Goal: Information Seeking & Learning: Learn about a topic

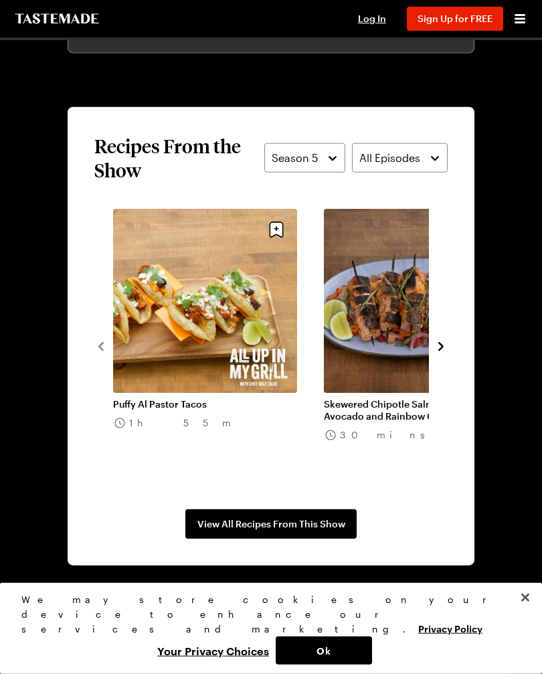
scroll to position [1132, 0]
click at [441, 347] on icon "navigate to next item" at bounding box center [440, 346] width 5 height 9
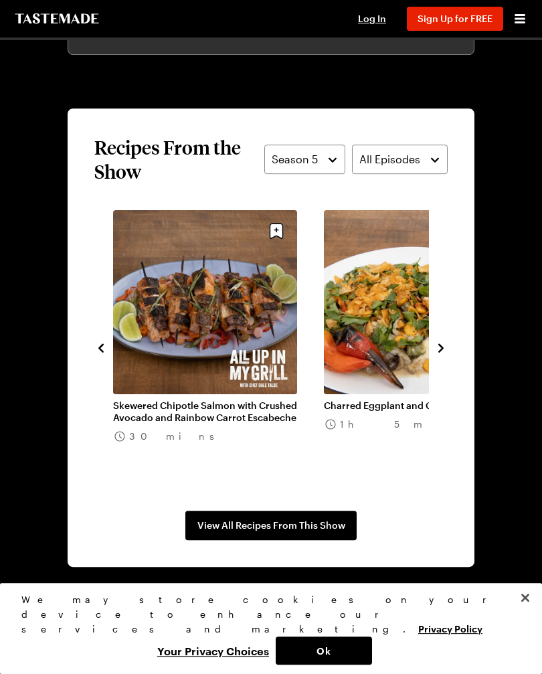
scroll to position [1130, 0]
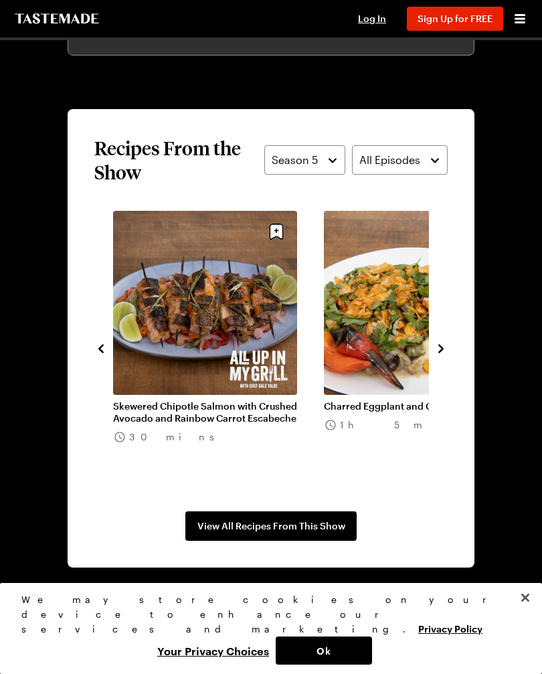
click at [444, 353] on icon "navigate to next item" at bounding box center [440, 348] width 13 height 13
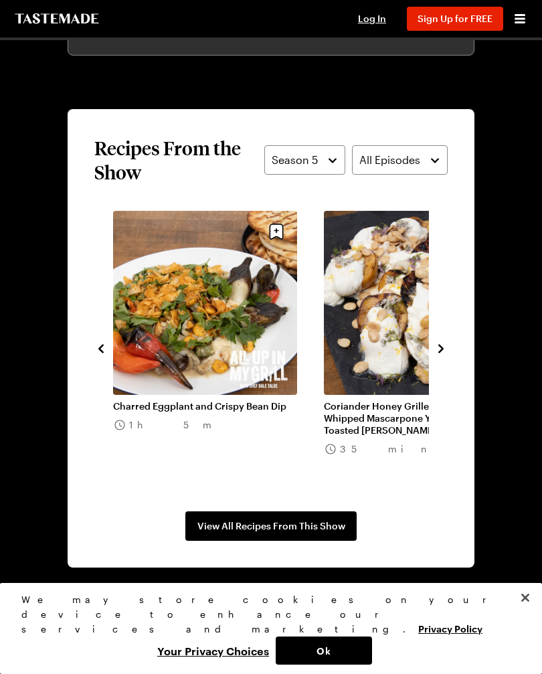
click at [445, 351] on icon "navigate to next item" at bounding box center [440, 348] width 13 height 13
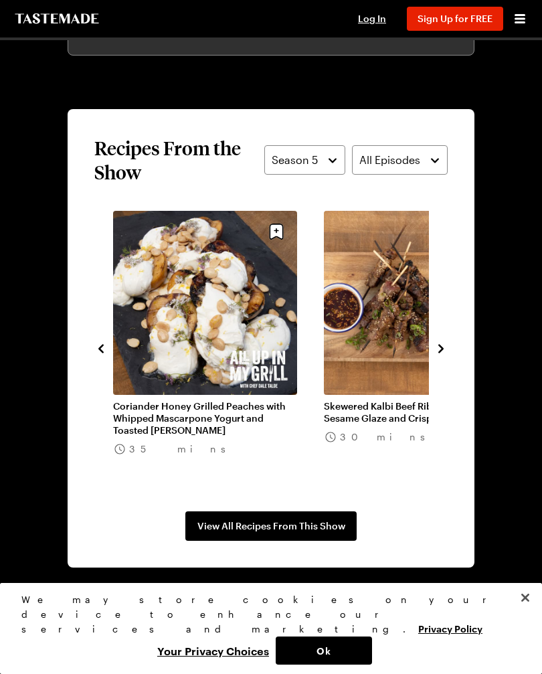
click at [434, 354] on icon "navigate to next item" at bounding box center [440, 348] width 13 height 13
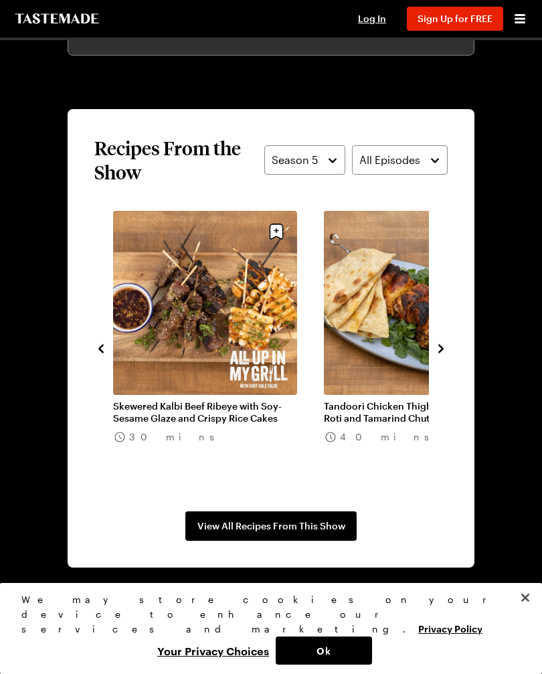
click at [438, 355] on button "navigate to next item" at bounding box center [440, 347] width 13 height 16
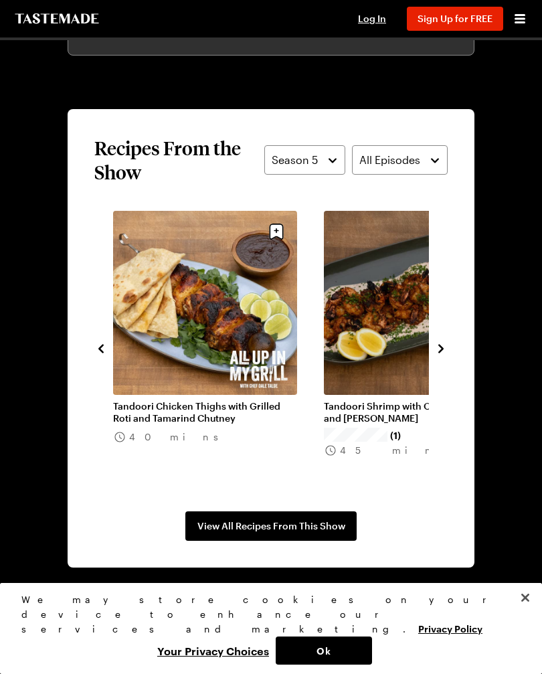
click at [437, 355] on icon "navigate to next item" at bounding box center [440, 348] width 13 height 13
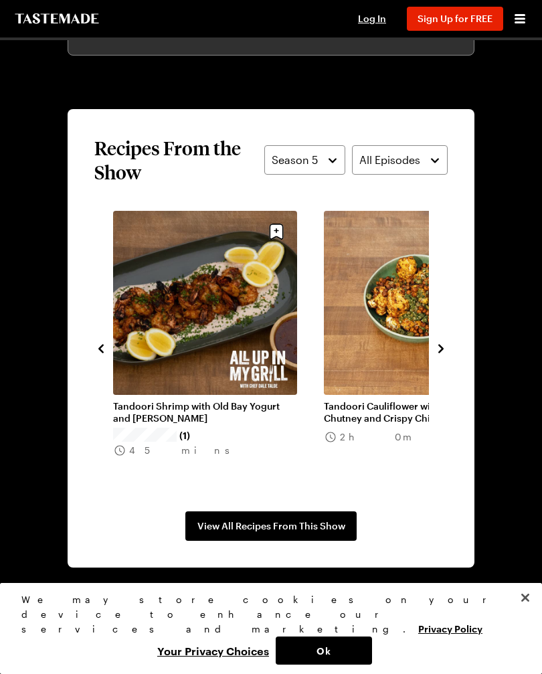
click at [445, 351] on icon "navigate to next item" at bounding box center [440, 348] width 13 height 13
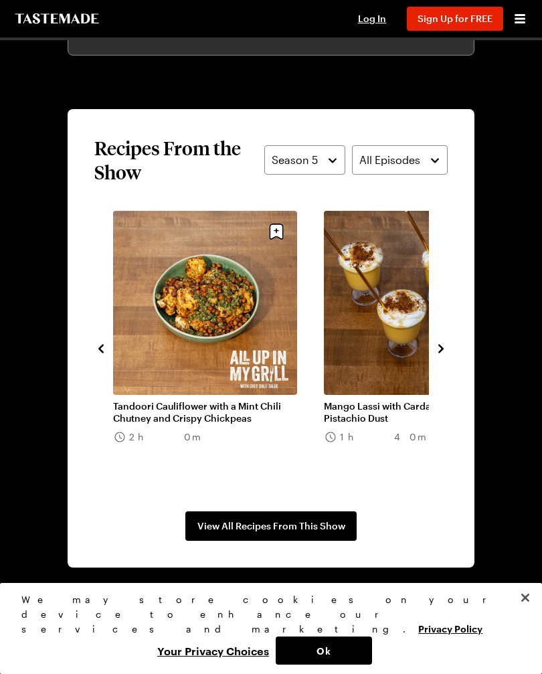
click at [437, 359] on div "Puffy Al Pastor Tacos 1h 55m Skewered Chipotle Salmon with Crushed Avocado and …" at bounding box center [270, 348] width 353 height 274
click at [445, 353] on icon "navigate to next item" at bounding box center [440, 348] width 13 height 13
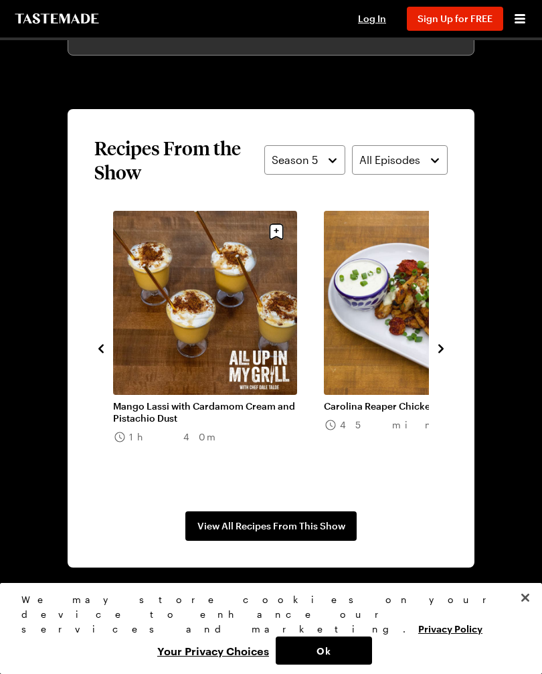
click at [446, 355] on icon "navigate to next item" at bounding box center [440, 348] width 13 height 13
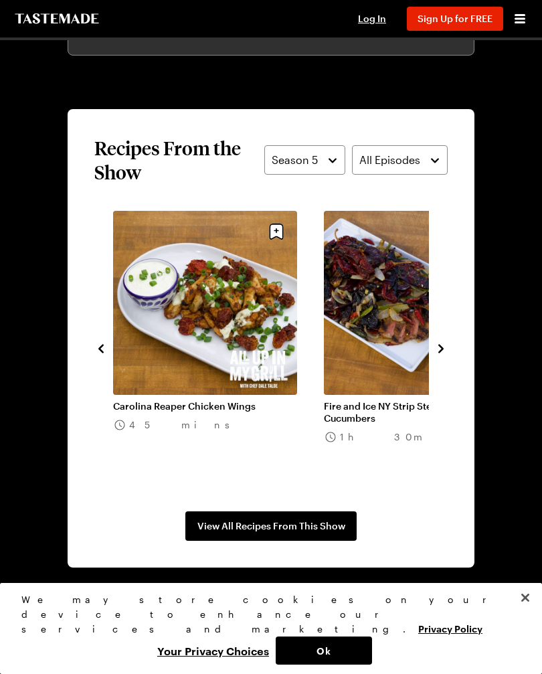
click at [442, 354] on icon "navigate to next item" at bounding box center [440, 348] width 13 height 13
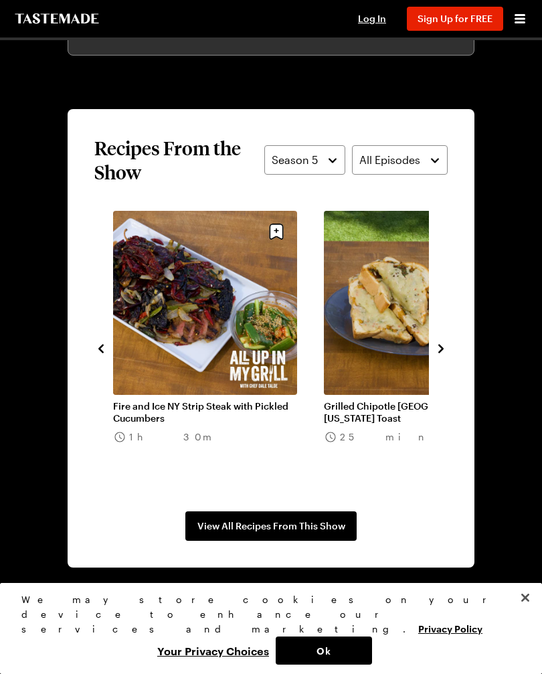
click at [448, 373] on section "Recipes From the Show Season 5 All Episodes Puffy Al Pastor Tacos 1h 55m Skewer…" at bounding box center [271, 338] width 407 height 458
click at [438, 354] on icon "navigate to next item" at bounding box center [440, 348] width 13 height 13
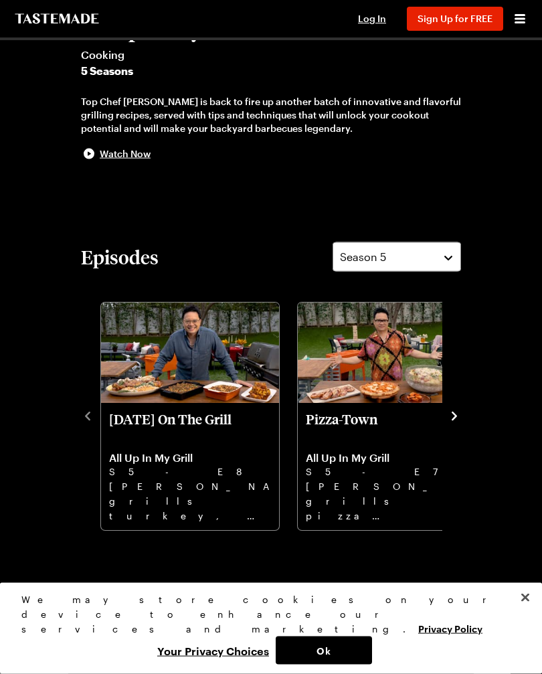
scroll to position [306, 0]
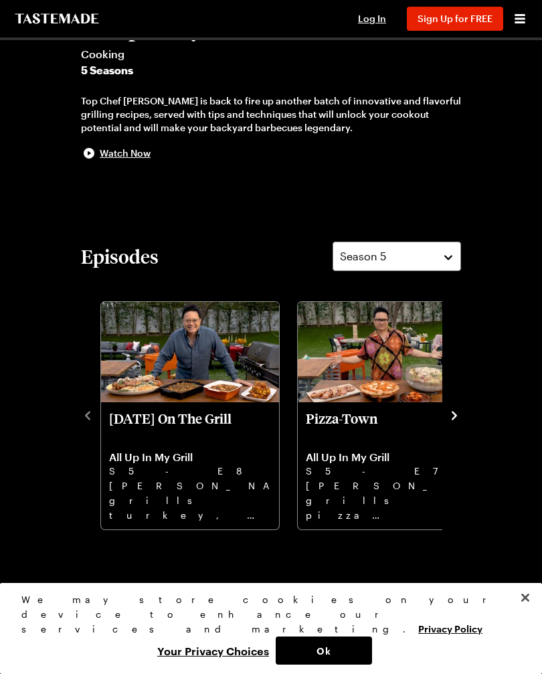
click at [458, 420] on icon "navigate to next item" at bounding box center [454, 415] width 13 height 13
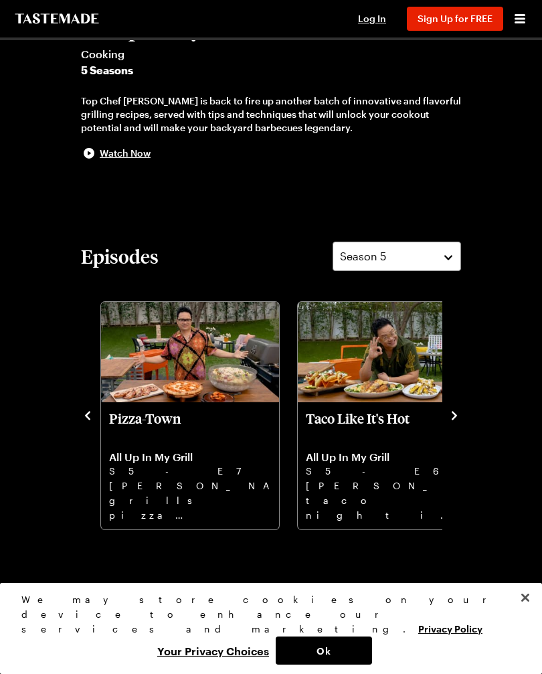
click at [453, 420] on icon "navigate to next item" at bounding box center [454, 415] width 13 height 13
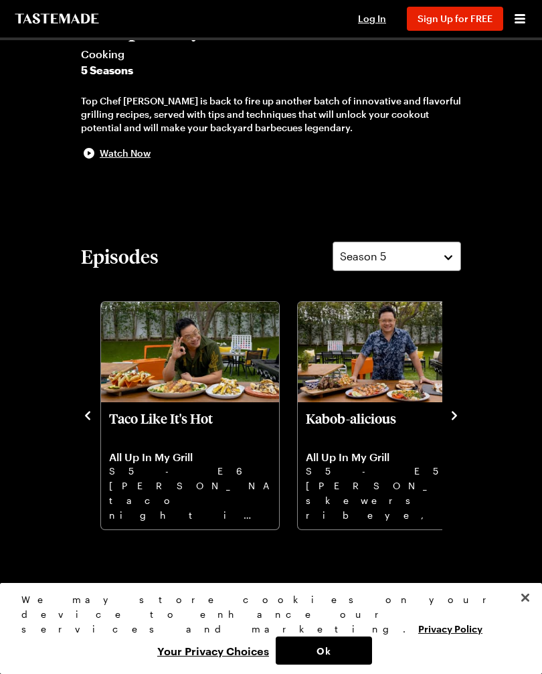
click at [452, 426] on div "Thanksgiving On The Grill All Up In My Grill S5 - E8 Dale grills turkey, smoky …" at bounding box center [271, 414] width 380 height 233
click at [450, 420] on icon "navigate to next item" at bounding box center [454, 415] width 13 height 13
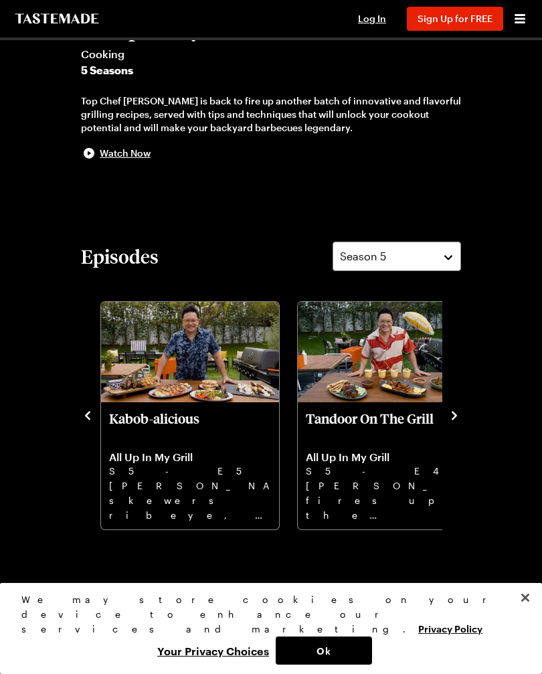
click at [452, 426] on div "Thanksgiving On The Grill All Up In My Grill S5 - E8 Dale grills turkey, smoky …" at bounding box center [271, 414] width 380 height 233
click at [451, 420] on icon "navigate to next item" at bounding box center [454, 415] width 13 height 13
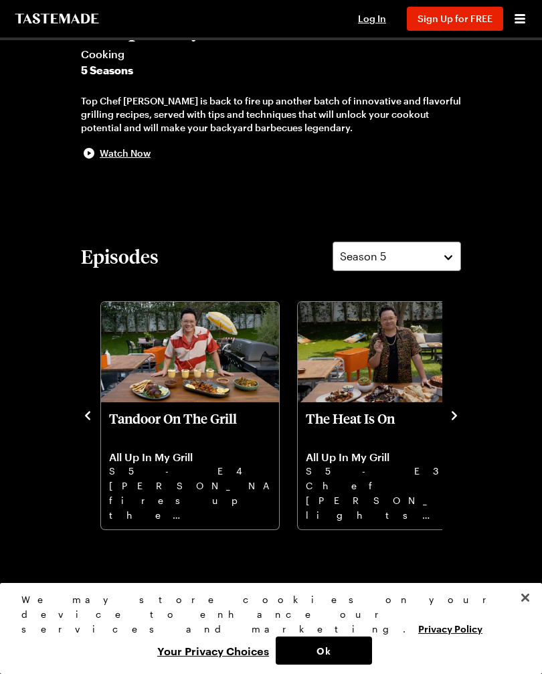
click at [440, 418] on p "The Heat Is On" at bounding box center [387, 426] width 162 height 32
click at [452, 419] on icon "navigate to next item" at bounding box center [454, 415] width 5 height 9
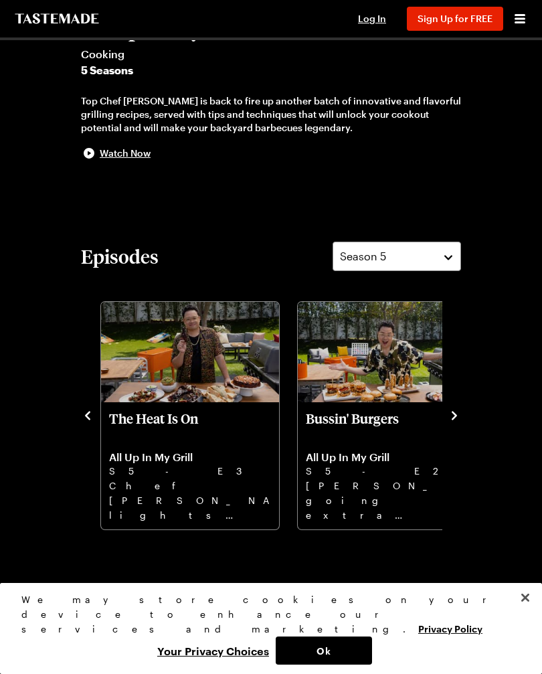
click at [448, 420] on icon "navigate to next item" at bounding box center [454, 415] width 13 height 13
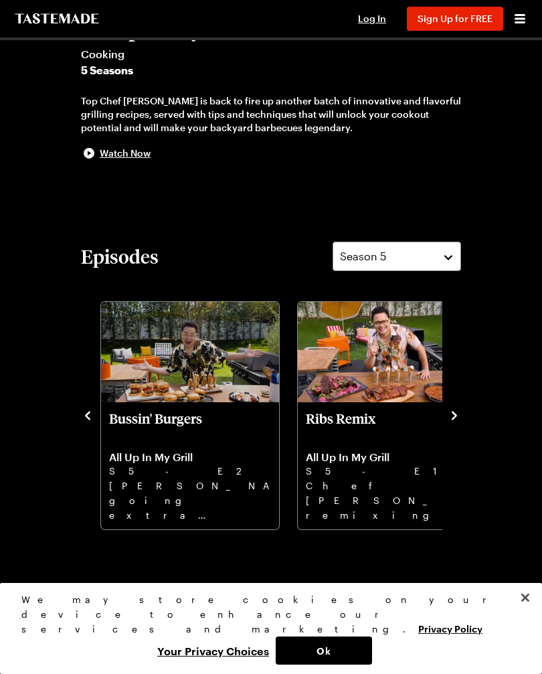
click at [453, 424] on div "Thanksgiving On The Grill All Up In My Grill S5 - E8 Dale grills turkey, smoky …" at bounding box center [271, 414] width 380 height 233
click at [459, 414] on icon "navigate to next item" at bounding box center [454, 415] width 13 height 13
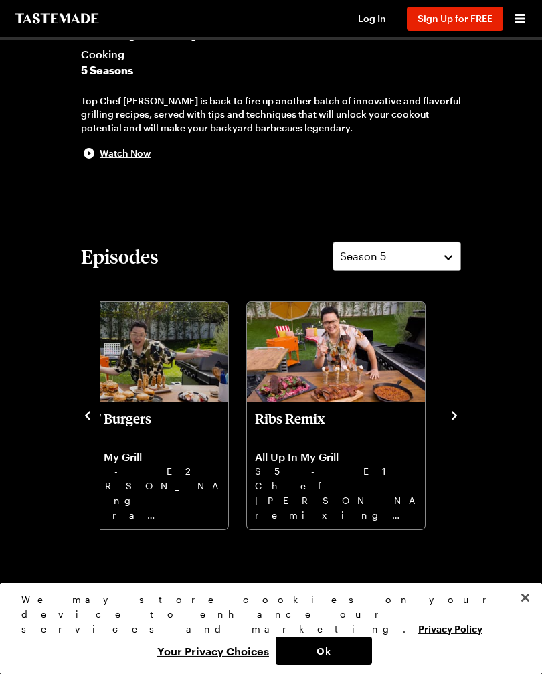
click at [453, 418] on icon "navigate to next item" at bounding box center [454, 415] width 5 height 9
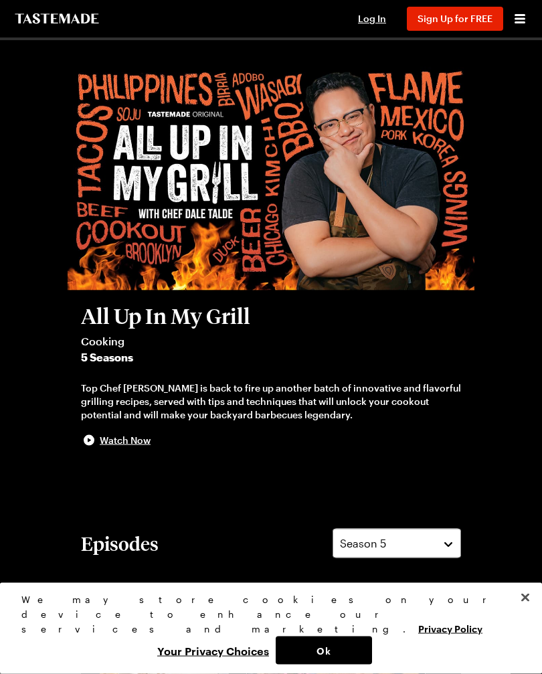
scroll to position [0, 0]
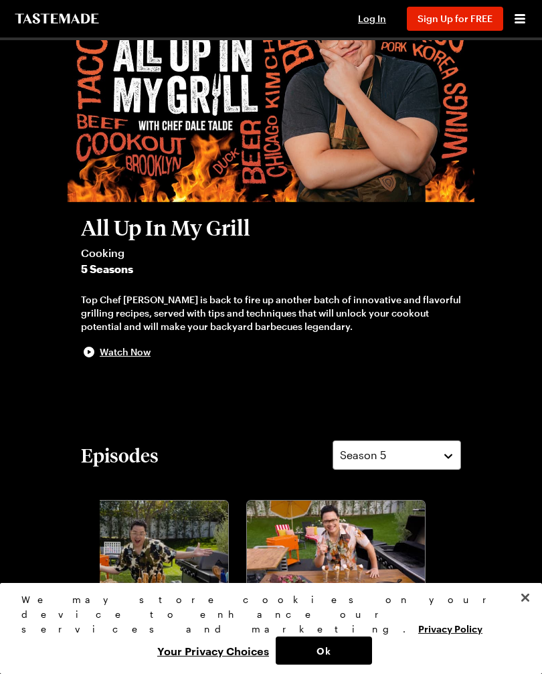
click at [534, 612] on button "Close" at bounding box center [525, 597] width 29 height 29
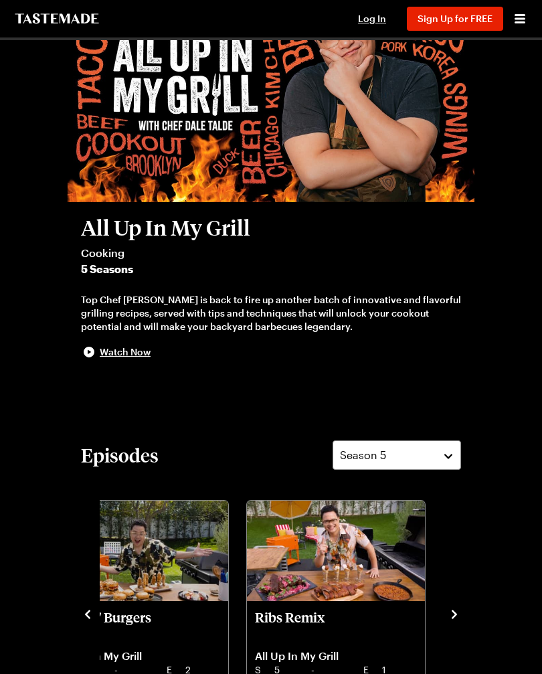
click at [533, 612] on button "Close" at bounding box center [525, 597] width 29 height 29
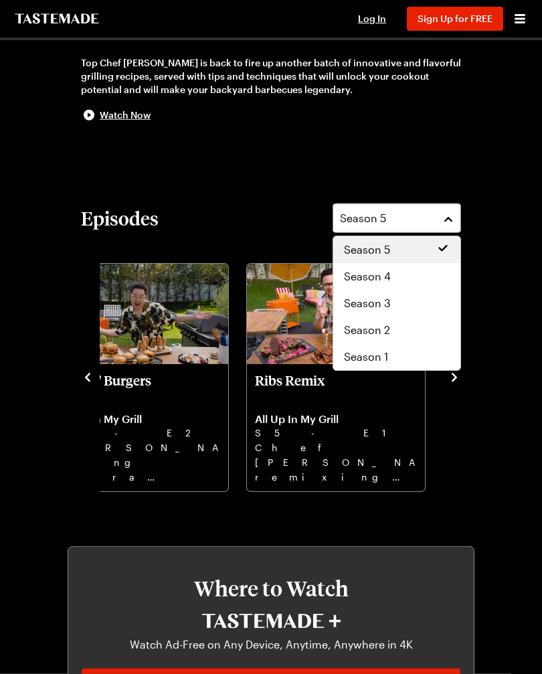
scroll to position [345, 0]
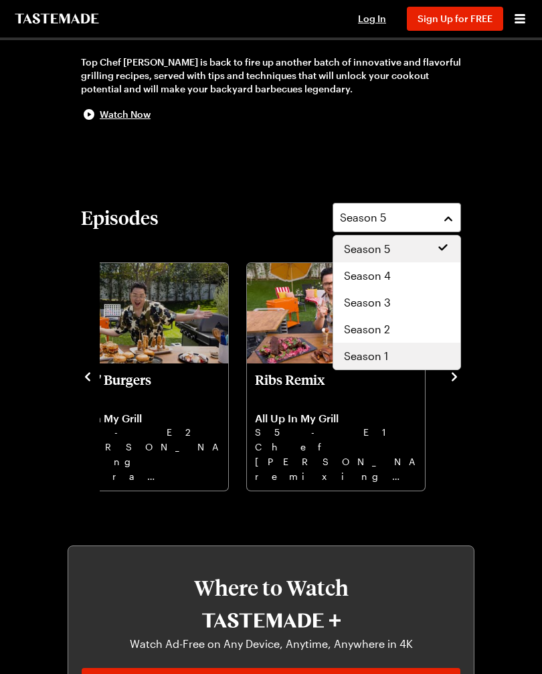
click at [387, 355] on span "Season 1" at bounding box center [366, 356] width 44 height 16
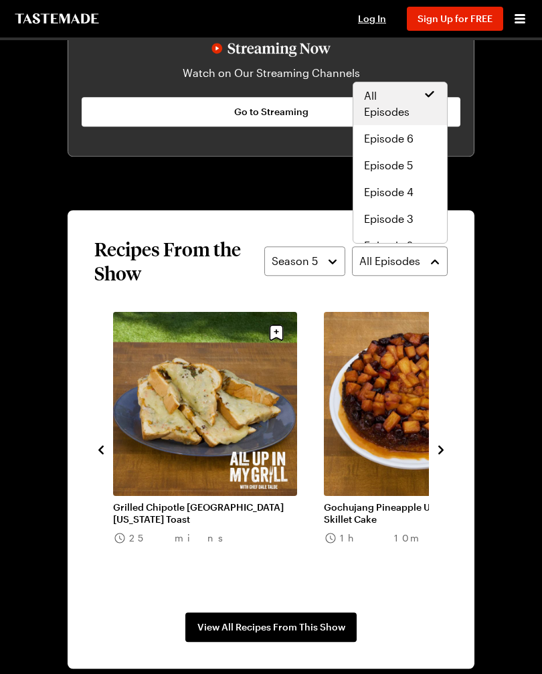
scroll to position [1029, 0]
click at [410, 106] on span "All Episodes" at bounding box center [394, 104] width 60 height 32
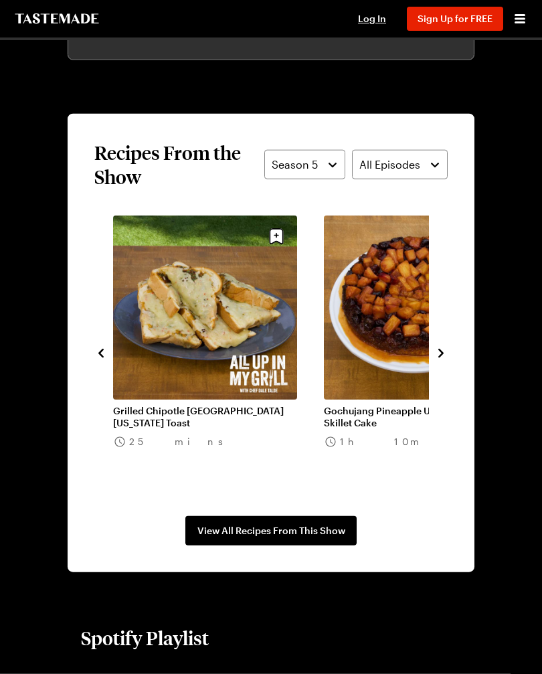
scroll to position [1128, 0]
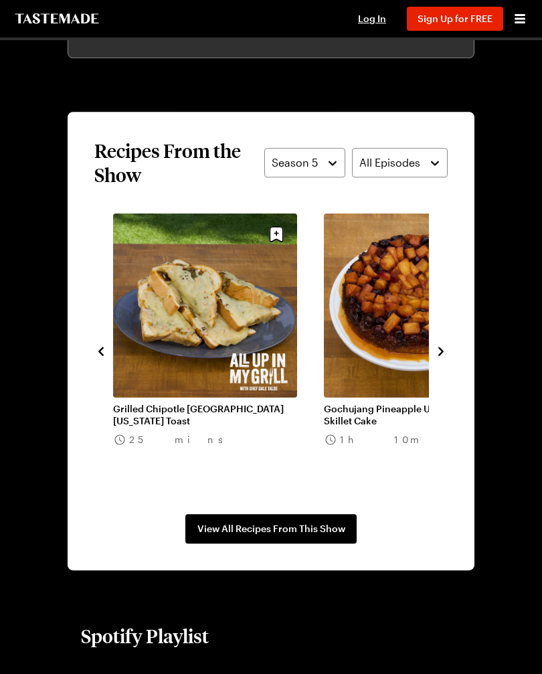
click at [331, 534] on span "View All Recipes From This Show" at bounding box center [271, 528] width 148 height 13
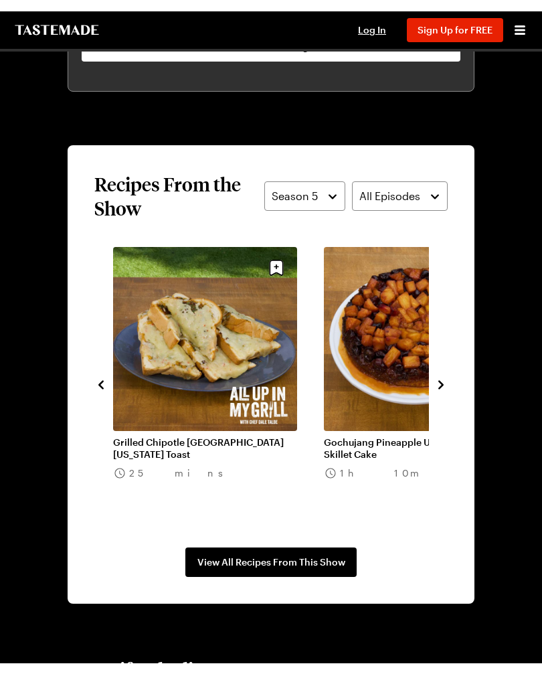
scroll to position [1129, 0]
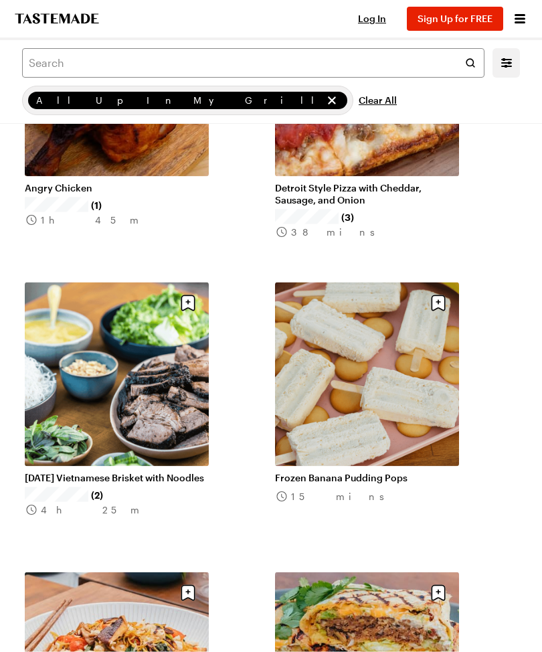
scroll to position [2544, 0]
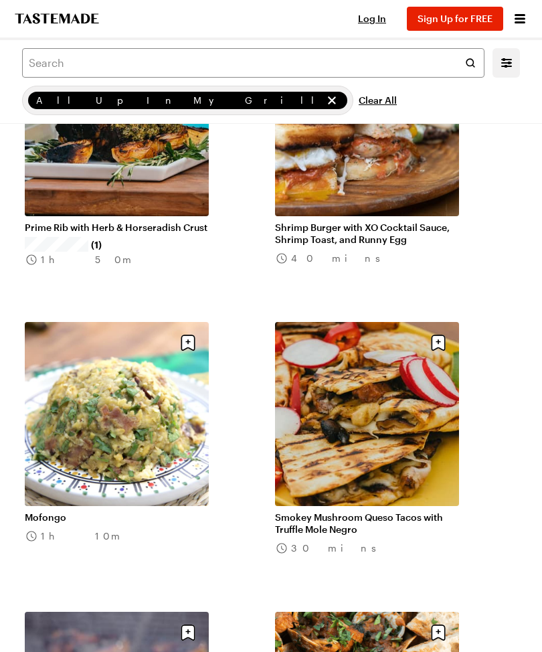
scroll to position [4243, 0]
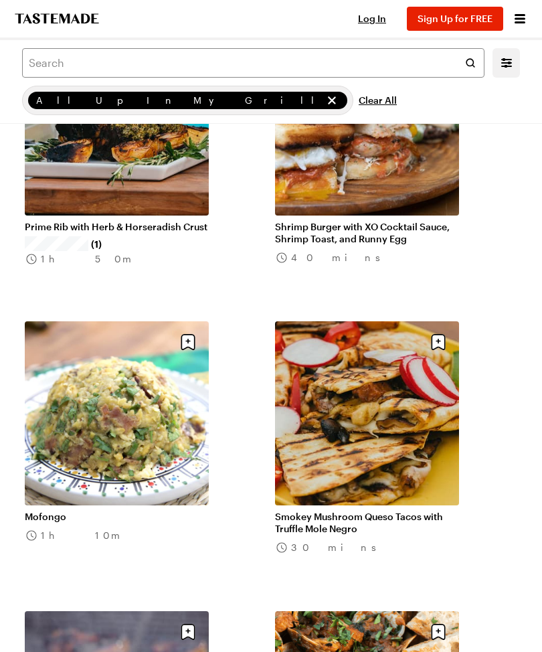
click at [163, 511] on link "Mofongo" at bounding box center [117, 517] width 184 height 12
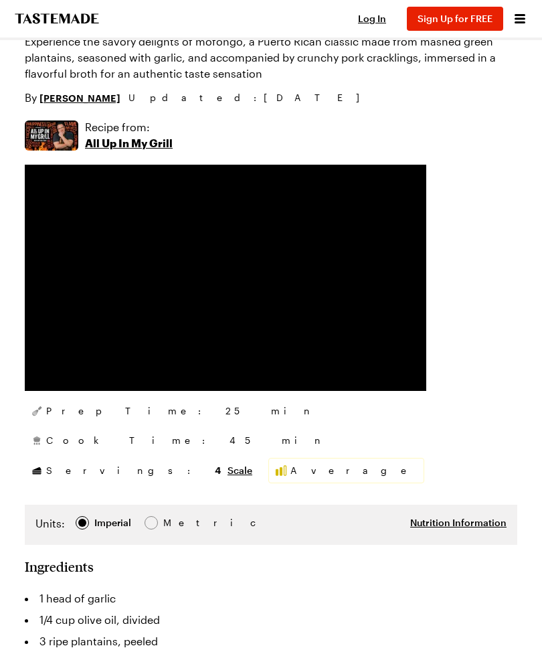
scroll to position [141, 0]
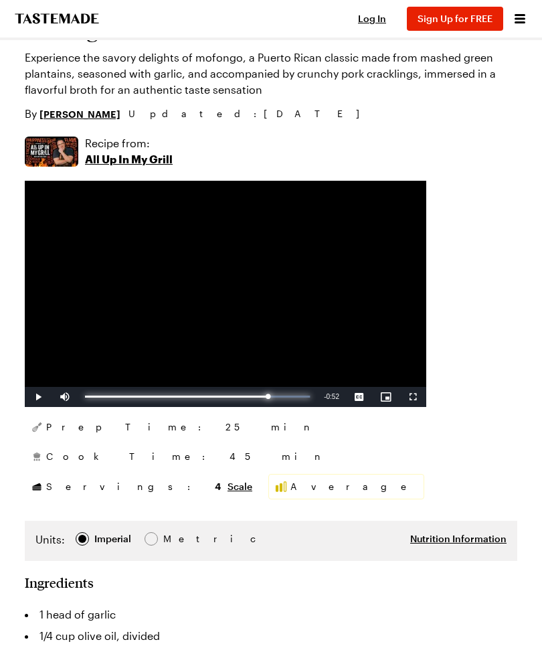
click at [268, 396] on div "Progress Bar" at bounding box center [176, 397] width 183 height 2
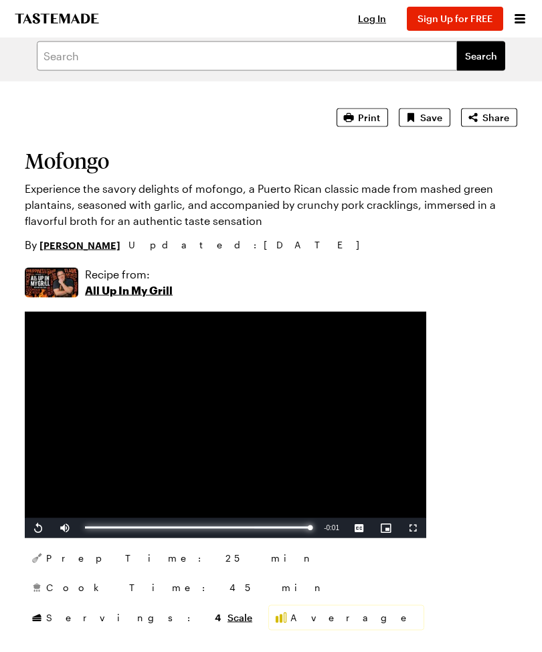
scroll to position [0, 0]
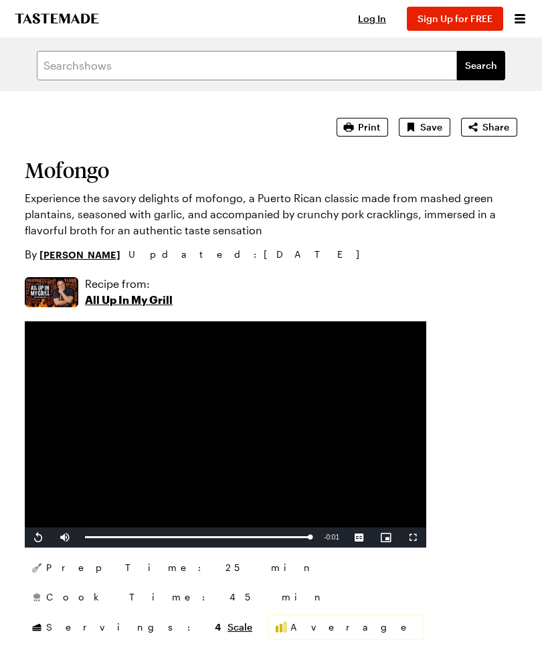
click at [163, 302] on p "All Up In My Grill" at bounding box center [129, 300] width 88 height 16
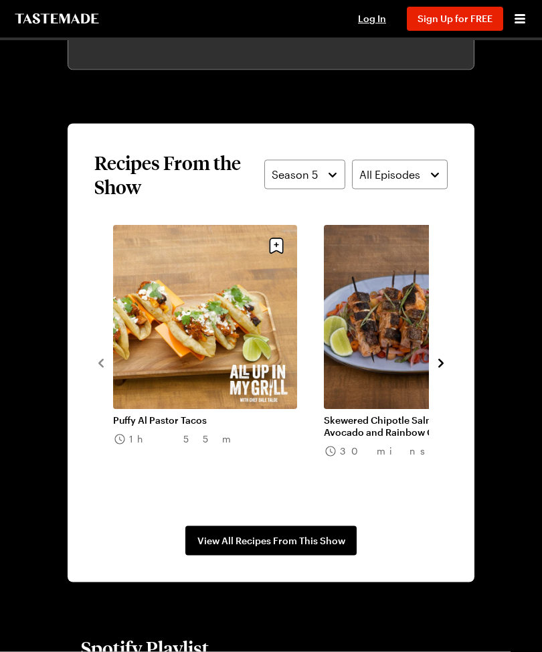
scroll to position [1116, 0]
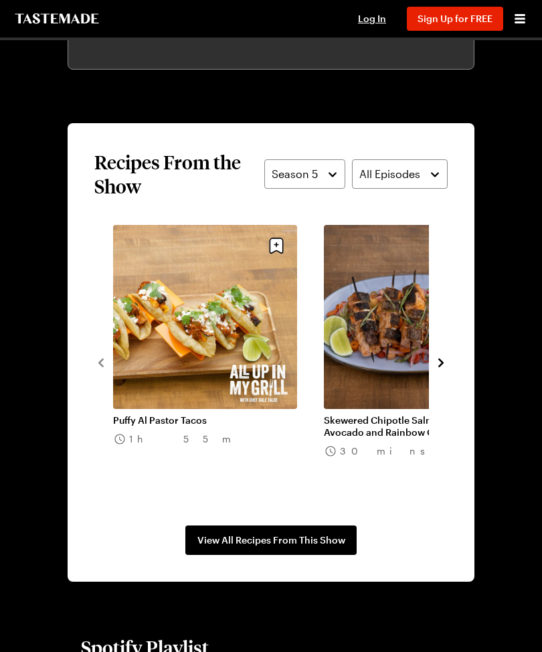
click at [317, 534] on span "View All Recipes From This Show" at bounding box center [271, 539] width 148 height 13
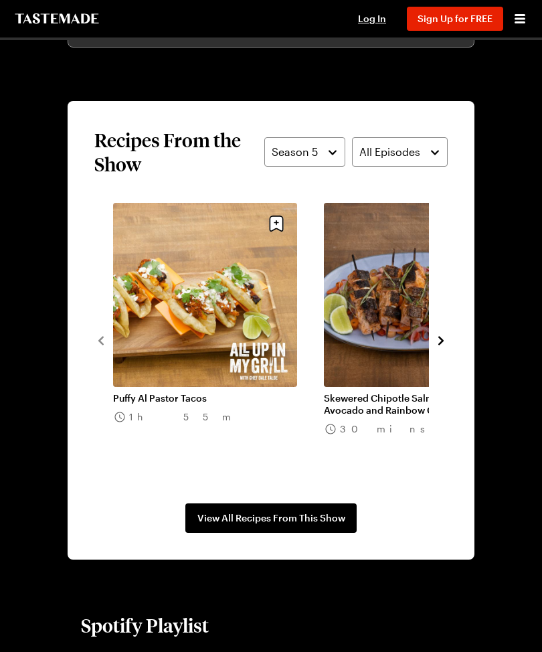
click at [436, 341] on icon "navigate to next item" at bounding box center [440, 340] width 13 height 13
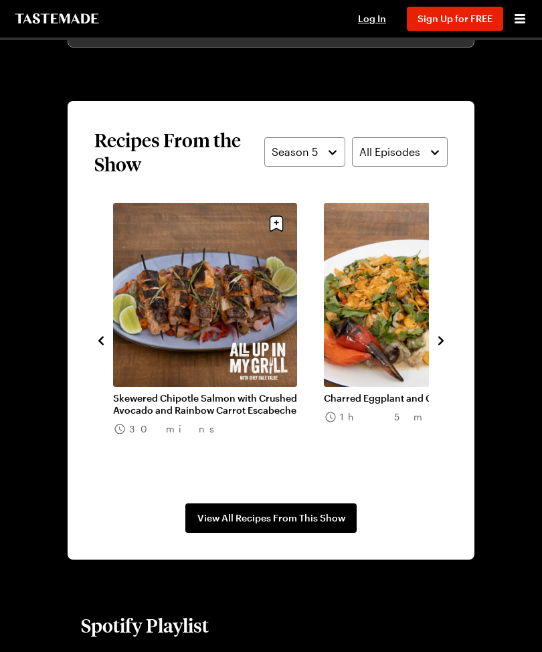
click at [439, 347] on button "navigate to next item" at bounding box center [440, 339] width 13 height 16
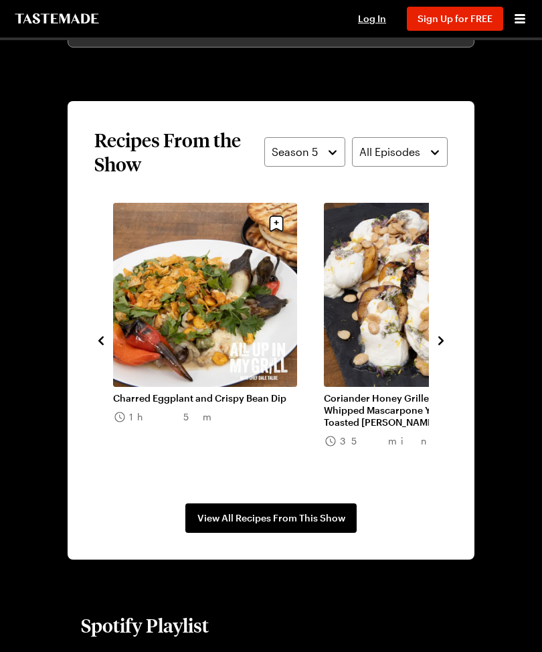
click at [438, 345] on icon "navigate to next item" at bounding box center [440, 340] width 13 height 13
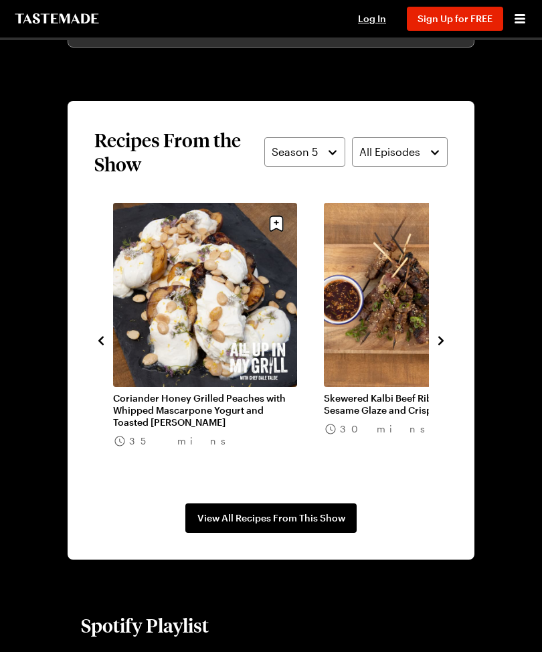
click at [444, 338] on icon "navigate to next item" at bounding box center [440, 340] width 13 height 13
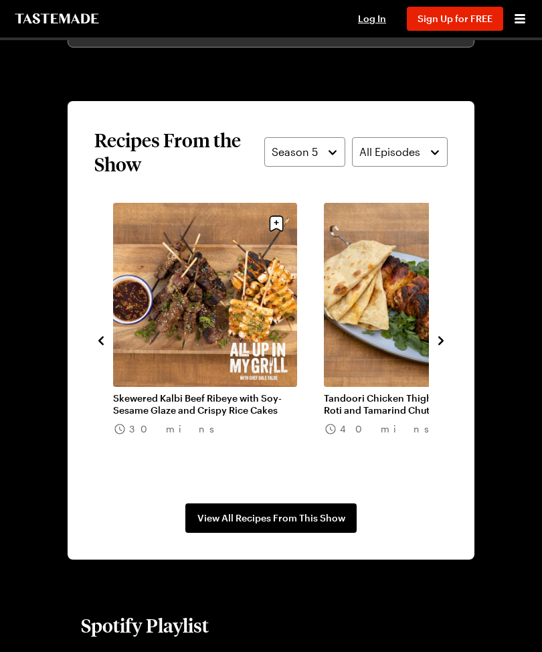
click at [442, 346] on icon "navigate to next item" at bounding box center [440, 340] width 13 height 13
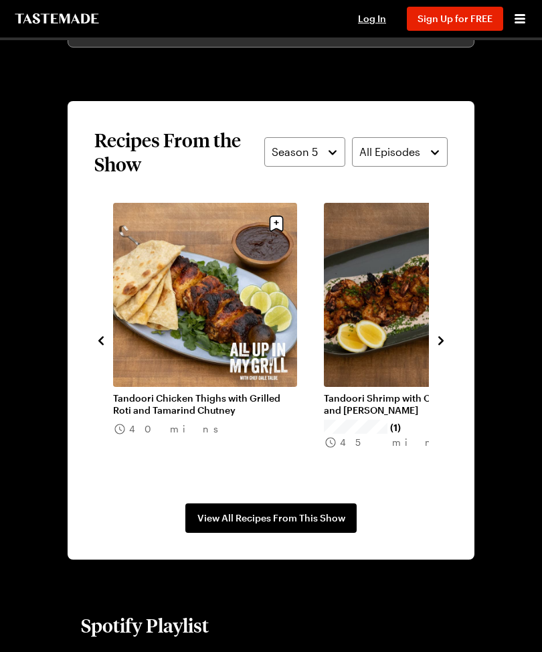
click at [442, 343] on icon "navigate to next item" at bounding box center [440, 340] width 13 height 13
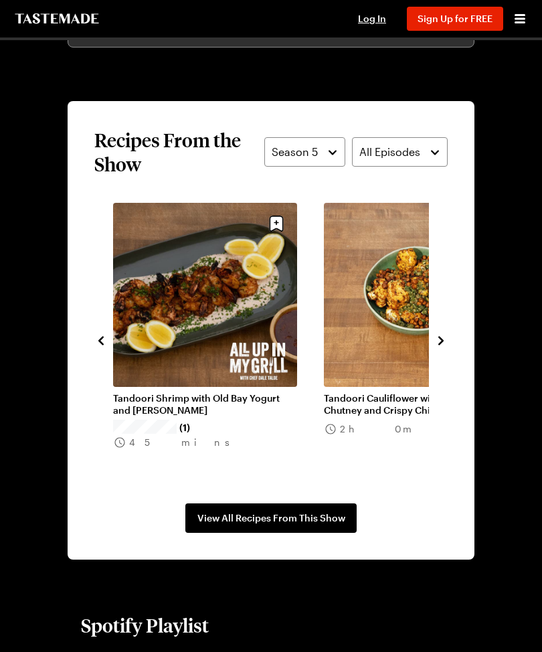
click at [446, 340] on icon "navigate to next item" at bounding box center [440, 340] width 13 height 13
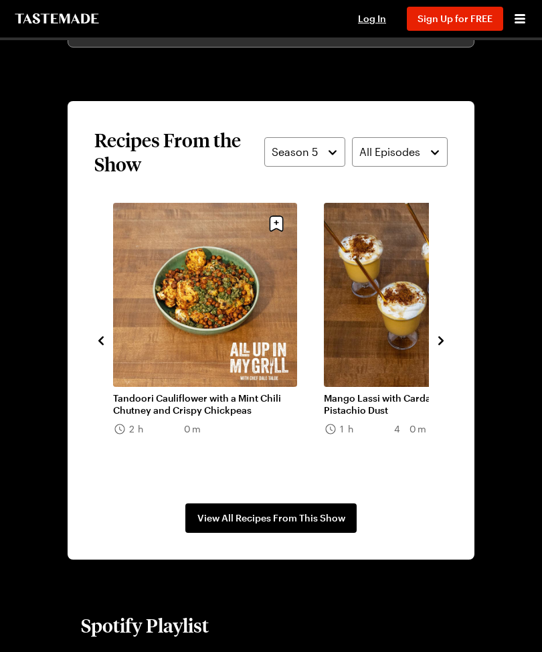
click at [442, 347] on icon "navigate to next item" at bounding box center [440, 340] width 13 height 13
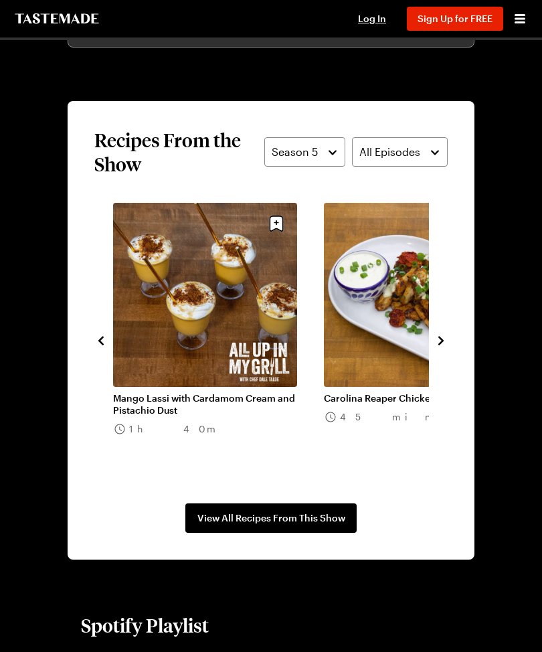
click at [454, 341] on section "Recipes From the Show Season 5 All Episodes Puffy Al Pastor Tacos 1h 55m Skewer…" at bounding box center [271, 330] width 407 height 458
click at [440, 344] on icon "navigate to next item" at bounding box center [440, 340] width 5 height 9
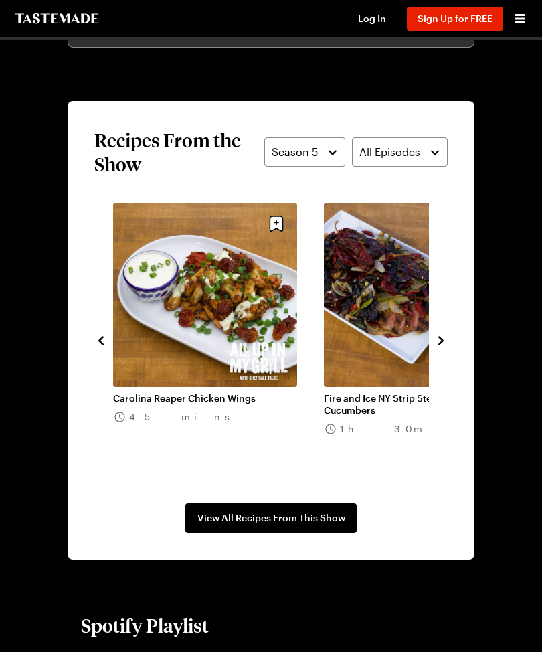
click at [440, 345] on icon "navigate to next item" at bounding box center [440, 340] width 13 height 13
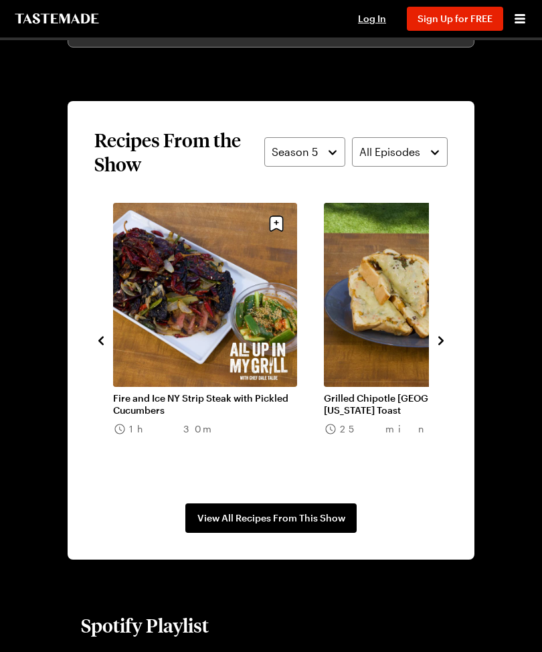
click at [446, 340] on icon "navigate to next item" at bounding box center [440, 340] width 13 height 13
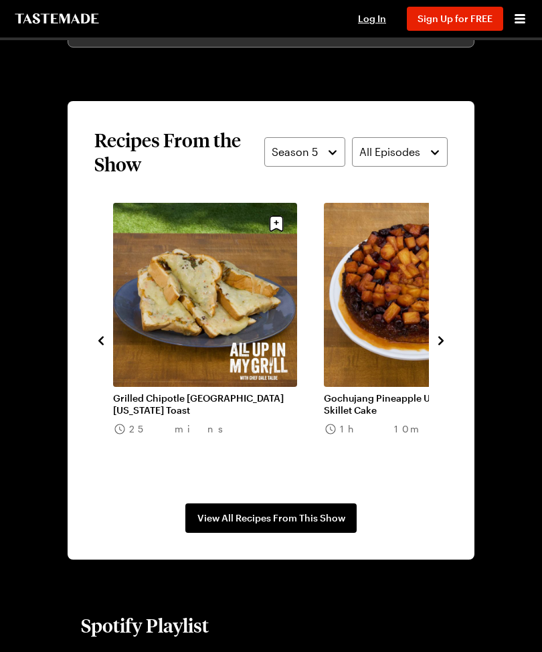
click at [435, 336] on icon "navigate to next item" at bounding box center [440, 340] width 13 height 13
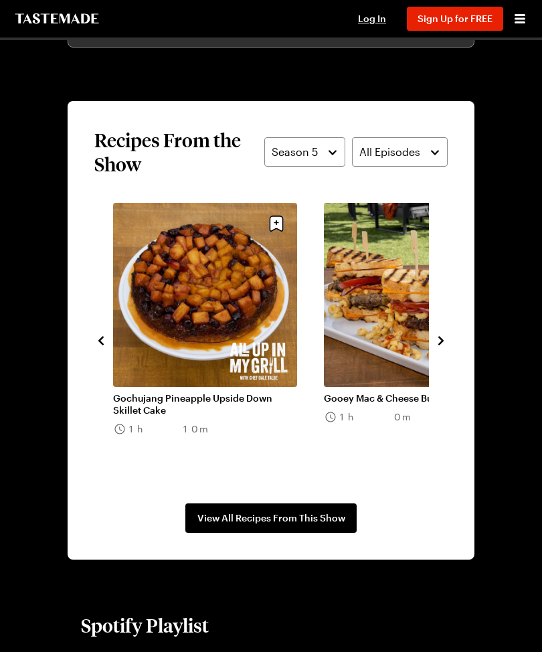
click at [440, 345] on icon "navigate to next item" at bounding box center [440, 340] width 13 height 13
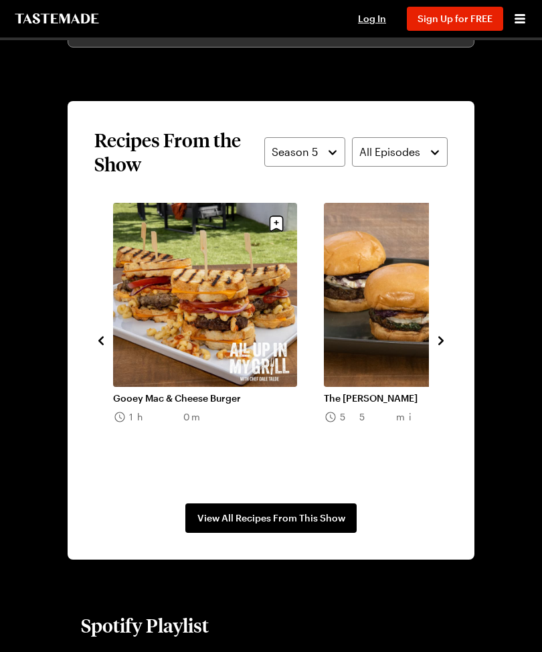
click at [441, 343] on icon "navigate to next item" at bounding box center [440, 340] width 5 height 9
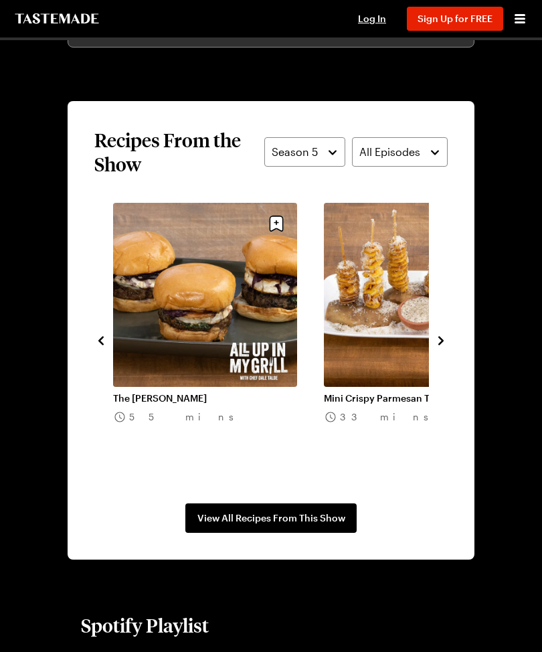
click at [446, 341] on icon "navigate to next item" at bounding box center [440, 340] width 13 height 13
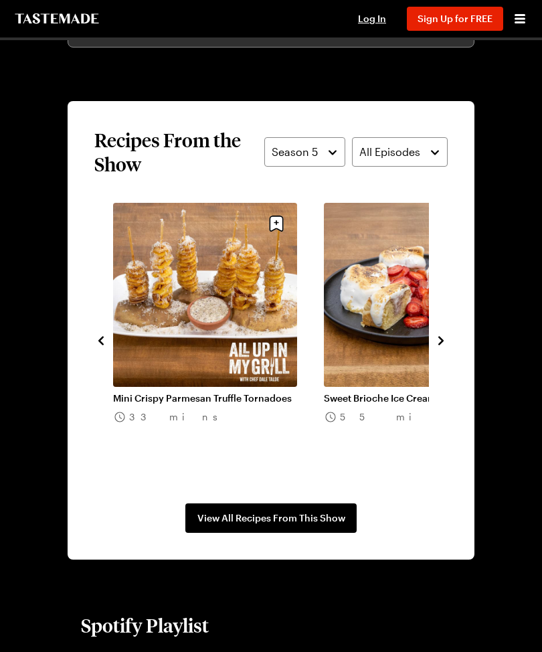
click at [439, 343] on icon "navigate to next item" at bounding box center [440, 340] width 5 height 9
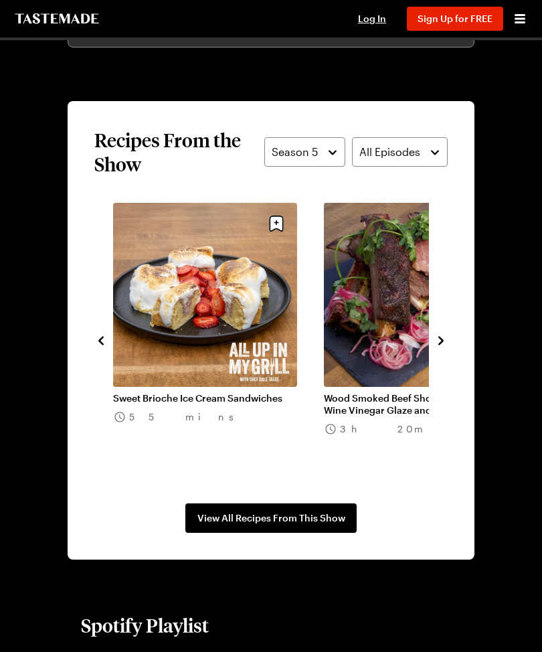
click at [440, 336] on icon "navigate to next item" at bounding box center [440, 340] width 13 height 13
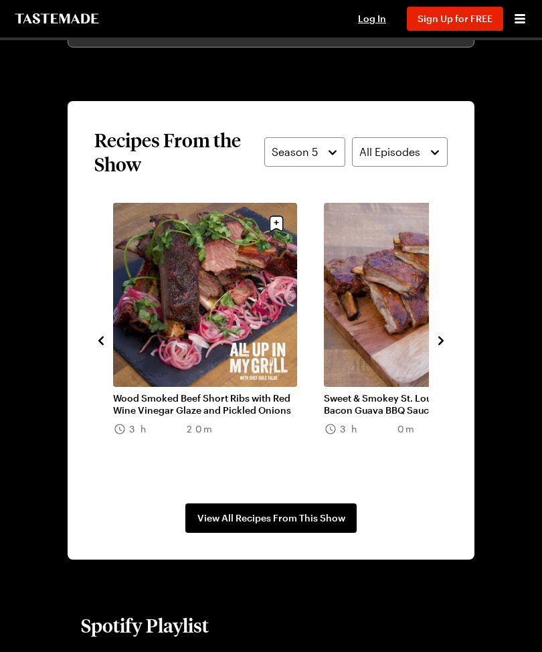
click at [441, 339] on icon "navigate to next item" at bounding box center [440, 340] width 5 height 9
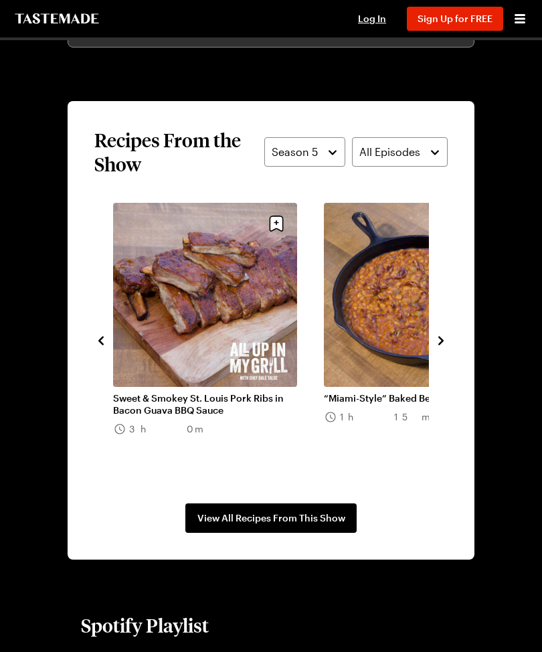
click at [440, 345] on icon "navigate to next item" at bounding box center [440, 340] width 13 height 13
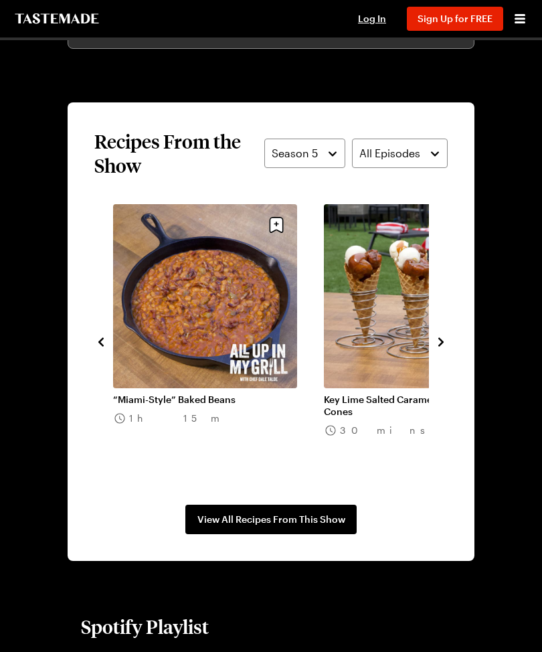
scroll to position [1135, 0]
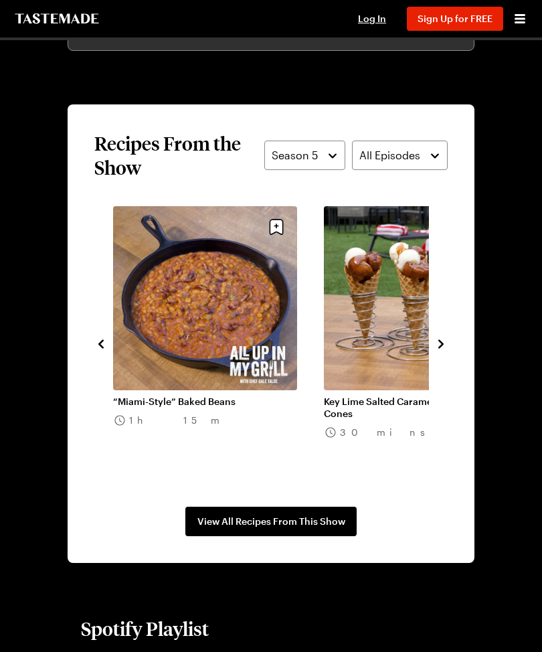
click at [440, 357] on div "Puffy Al Pastor Tacos 1h 55m Skewered Chipotle Salmon with Crushed Avocado and …" at bounding box center [270, 343] width 353 height 274
click at [441, 349] on icon "navigate to next item" at bounding box center [440, 343] width 13 height 13
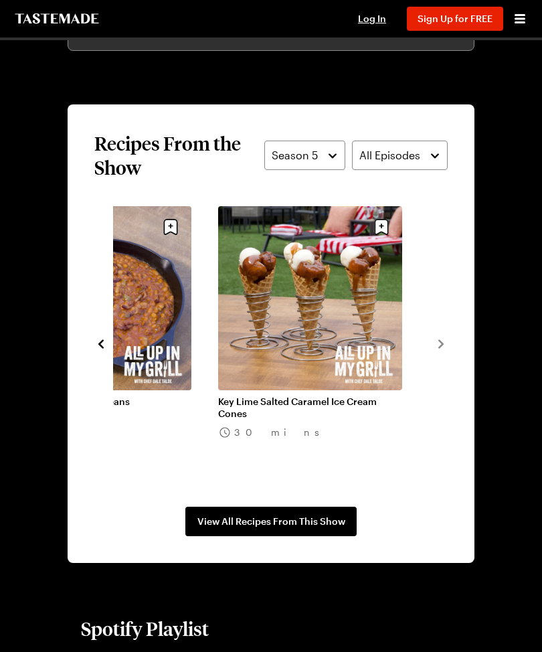
click at [428, 339] on div "Key Lime Salted Caramel Ice Cream Cones 30 mins" at bounding box center [323, 343] width 211 height 274
click at [446, 353] on div "Puffy Al Pastor Tacos 1h 55m Skewered Chipotle Salmon with Crushed Avocado and …" at bounding box center [270, 343] width 353 height 274
click at [449, 348] on section "Recipes From the Show Season 5 All Episodes Puffy Al Pastor Tacos 1h 55m Skewer…" at bounding box center [271, 333] width 407 height 458
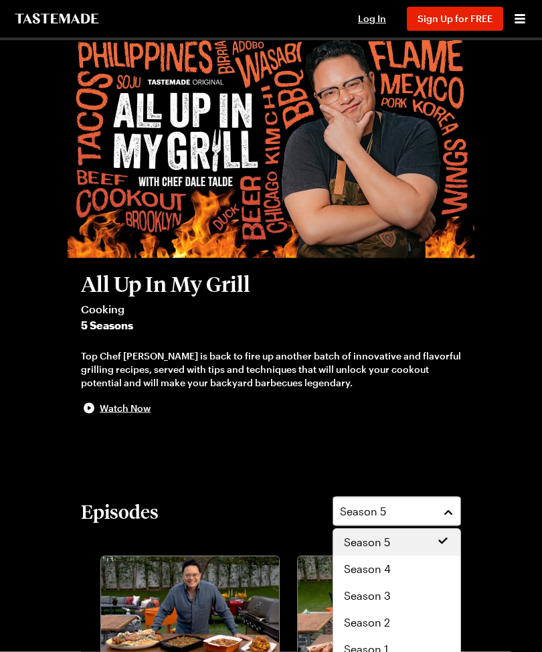
scroll to position [52, 0]
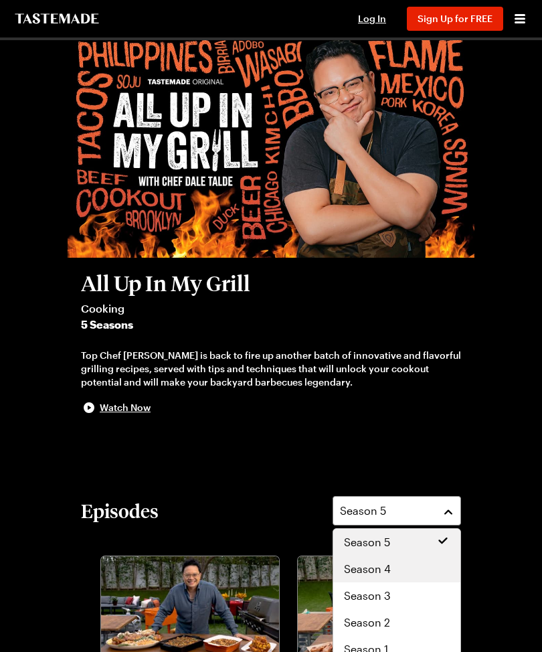
click at [392, 569] on div "Season 4" at bounding box center [397, 569] width 106 height 16
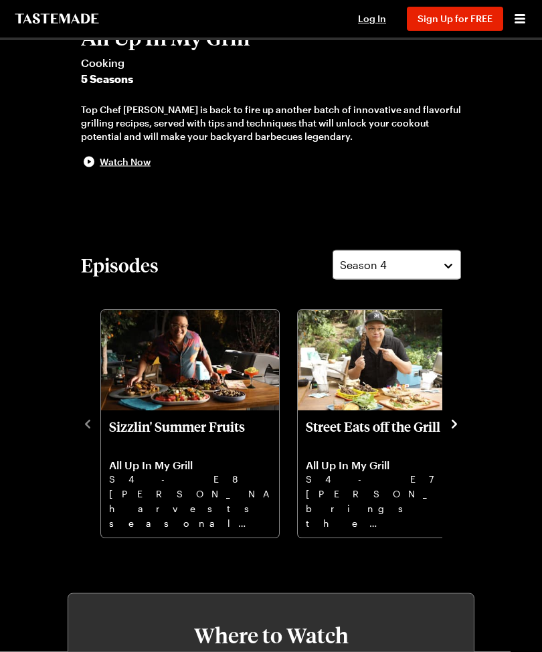
scroll to position [298, 0]
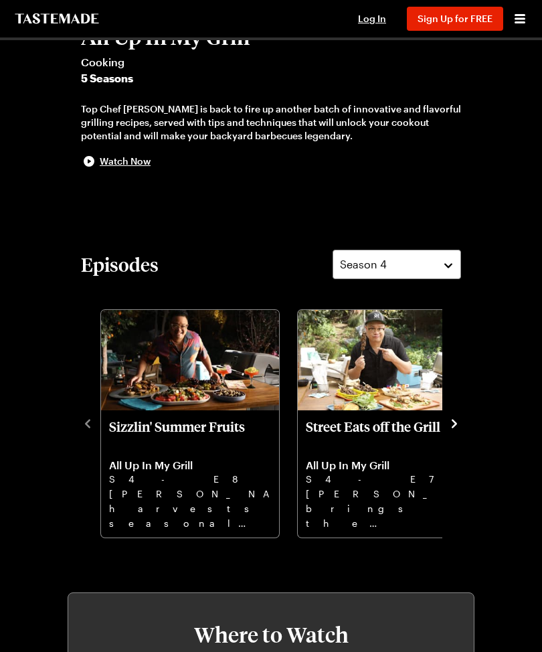
click at [454, 429] on icon "navigate to next item" at bounding box center [454, 423] width 13 height 13
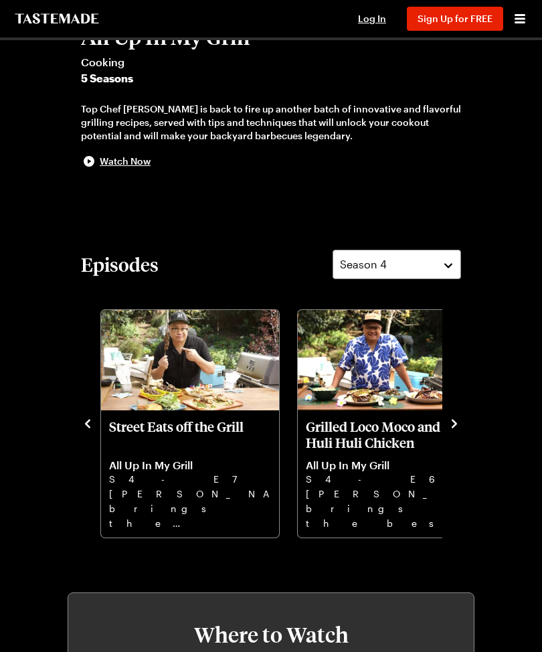
click at [458, 426] on icon "navigate to next item" at bounding box center [454, 423] width 13 height 13
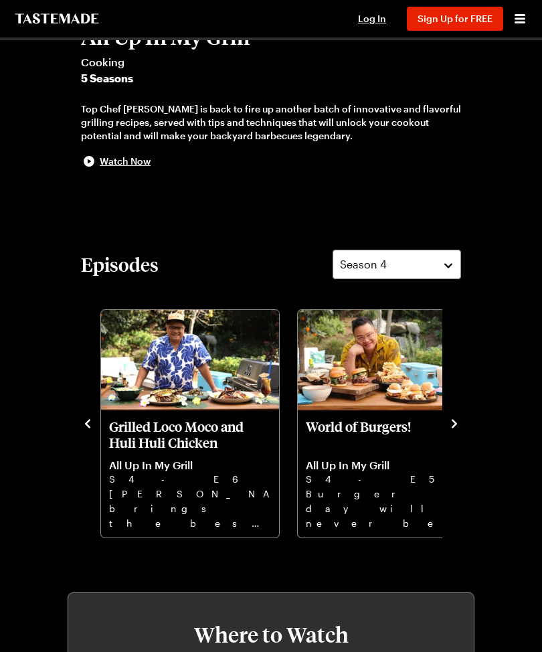
click at [458, 419] on icon "navigate to next item" at bounding box center [454, 423] width 13 height 13
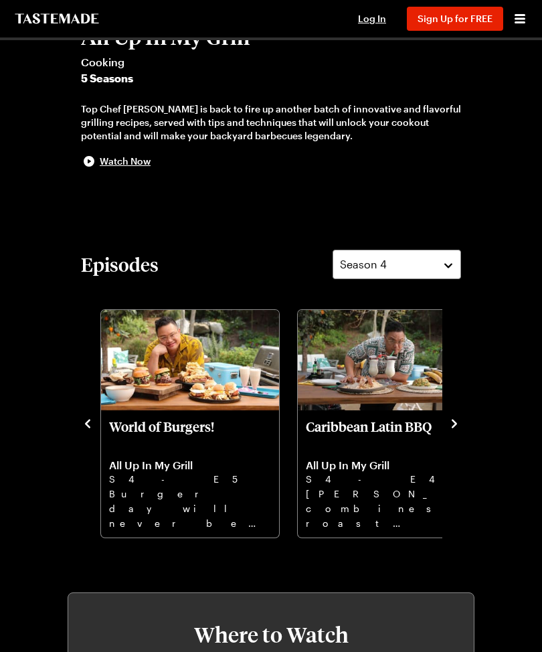
click at [450, 430] on icon "navigate to next item" at bounding box center [454, 423] width 13 height 13
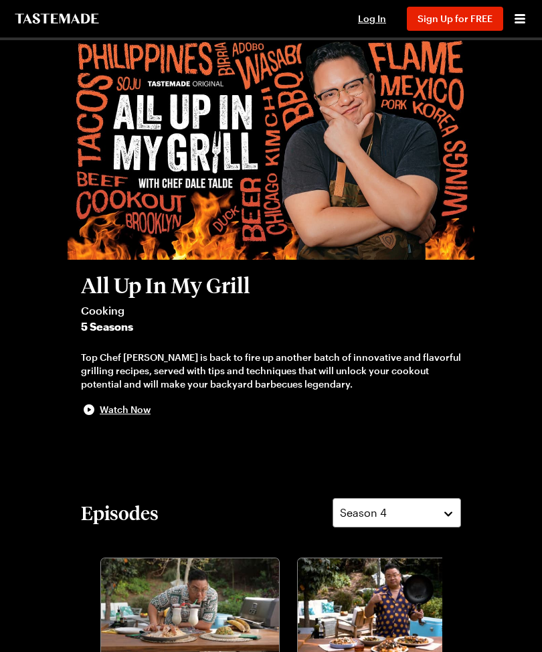
scroll to position [0, 0]
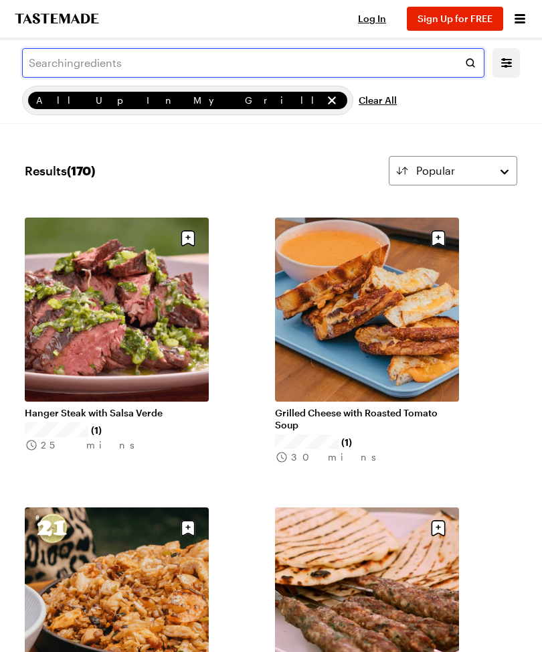
click at [282, 68] on input "text" at bounding box center [253, 62] width 462 height 29
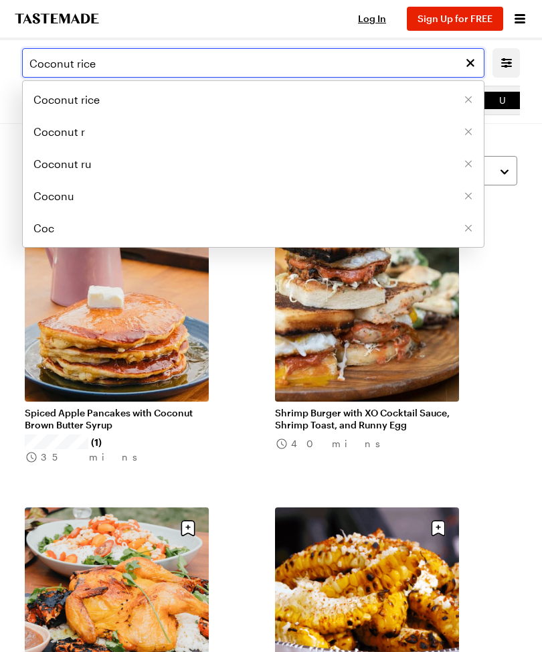
type input "Coconut rice"
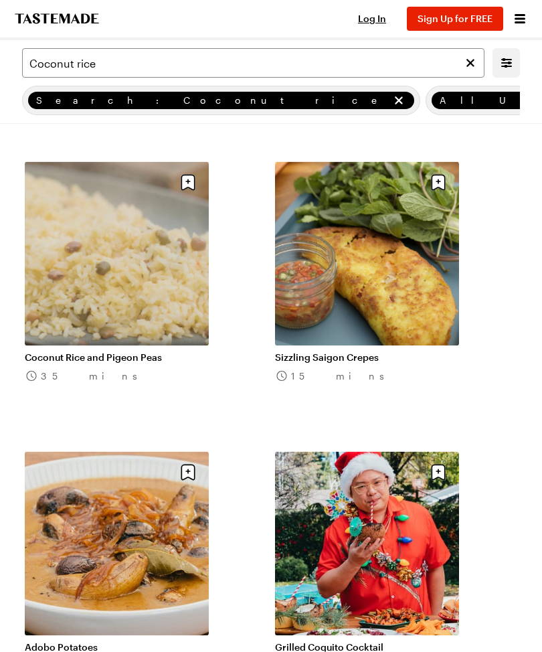
scroll to position [926, 0]
click at [157, 351] on link "Coconut Rice and Pigeon Peas" at bounding box center [117, 357] width 184 height 12
